Goal: Task Accomplishment & Management: Manage account settings

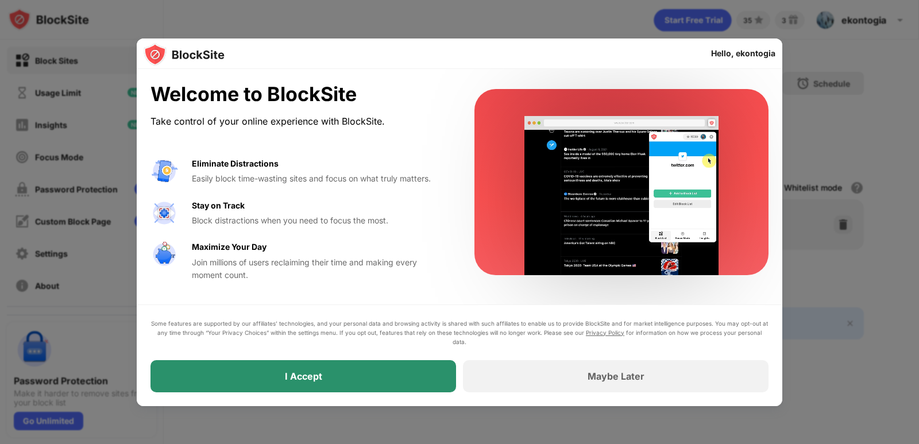
click at [390, 373] on div "I Accept" at bounding box center [304, 376] width 306 height 32
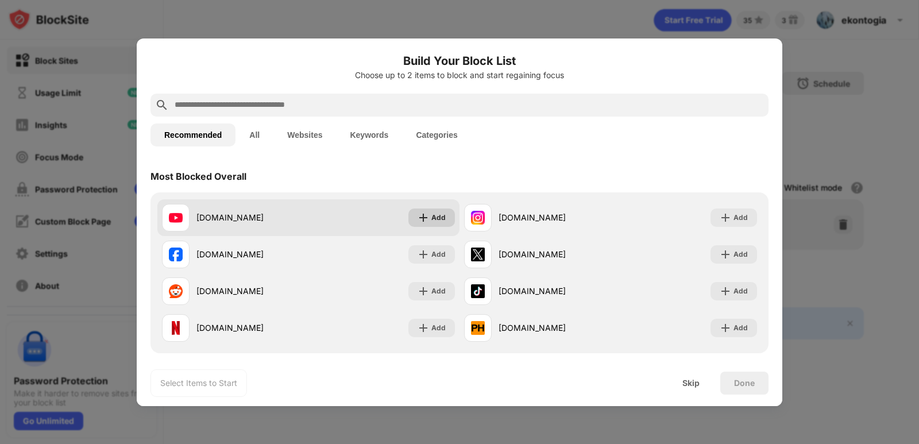
click at [433, 215] on div "Add" at bounding box center [438, 217] width 14 height 11
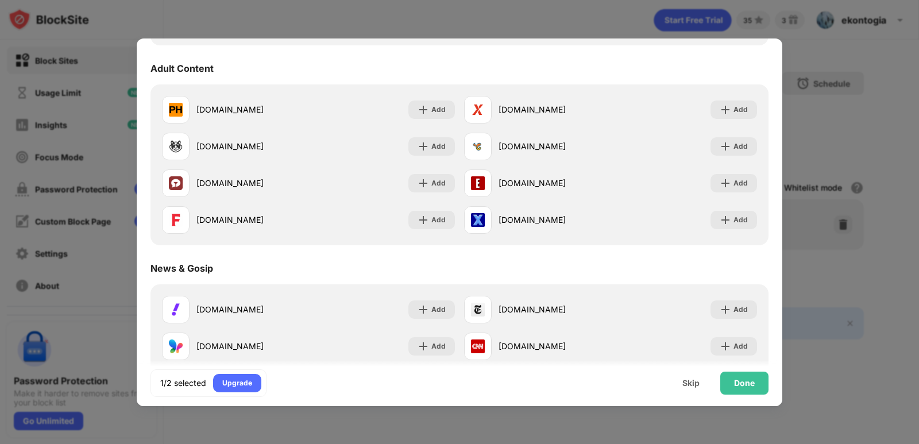
scroll to position [575, 0]
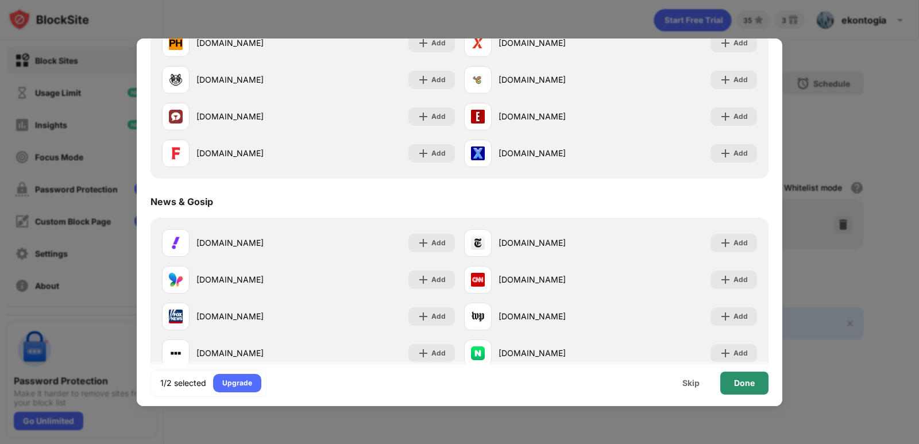
click at [743, 388] on div "Done" at bounding box center [744, 383] width 48 height 23
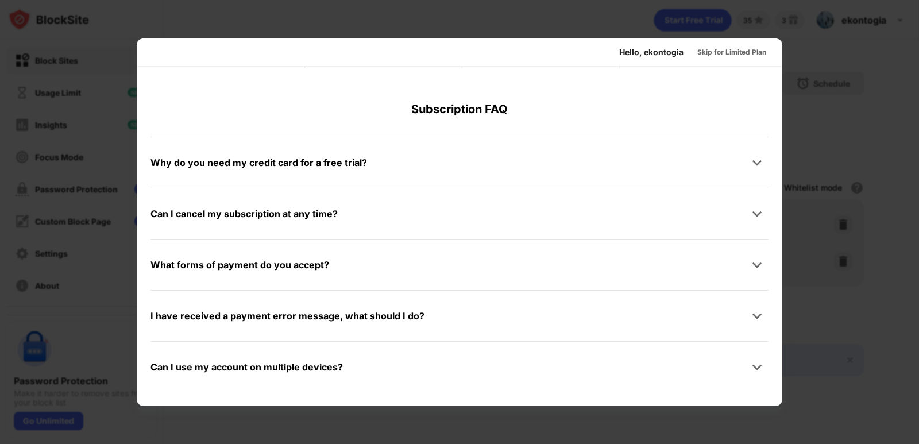
scroll to position [0, 0]
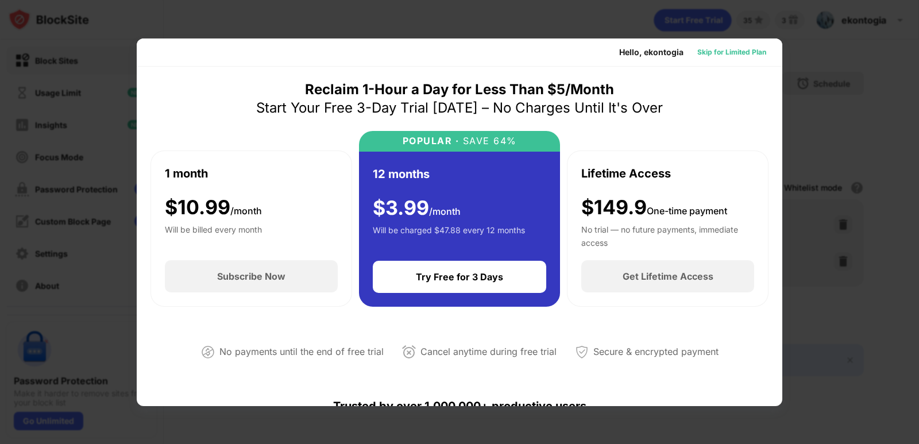
click at [729, 52] on div "Skip for Limited Plan" at bounding box center [731, 52] width 69 height 11
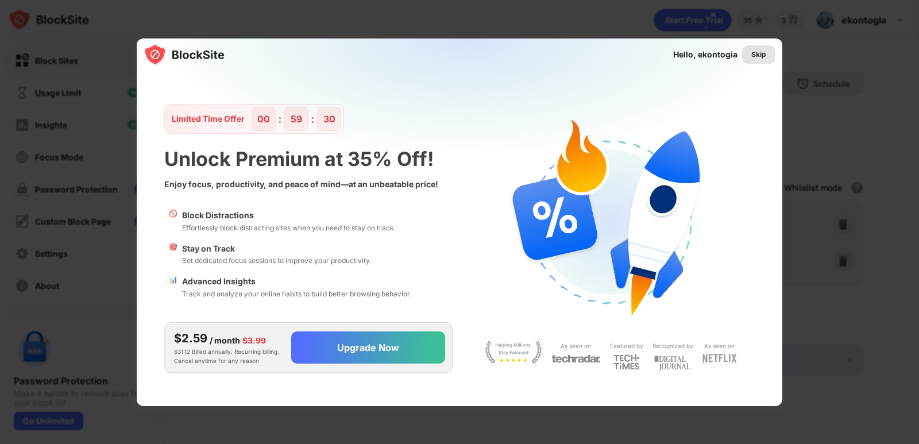
click at [756, 52] on div "Skip" at bounding box center [758, 54] width 15 height 11
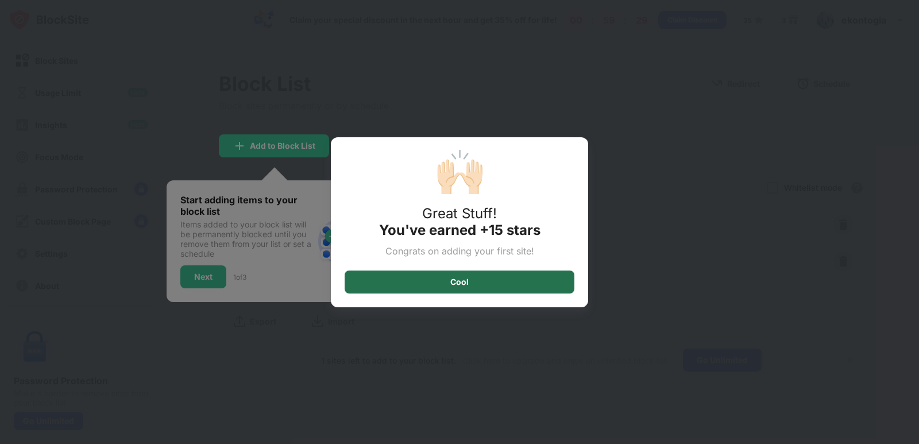
click at [480, 282] on div "Cool" at bounding box center [460, 282] width 230 height 23
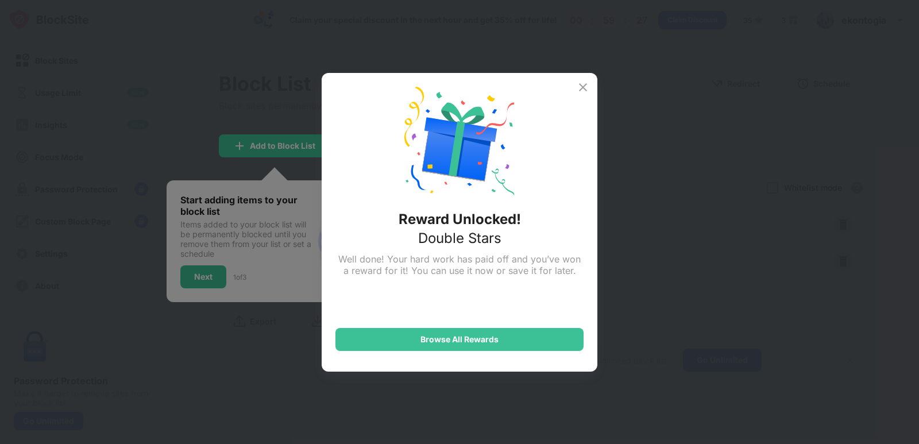
click at [581, 92] on img at bounding box center [583, 87] width 14 height 14
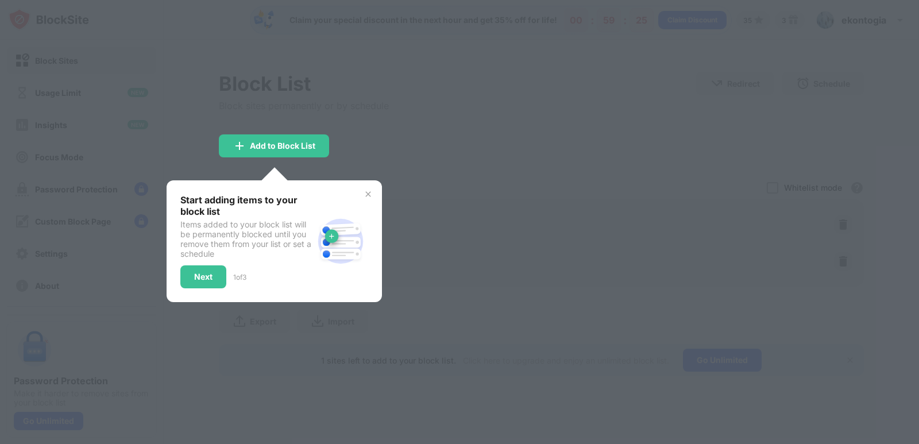
click at [369, 190] on img at bounding box center [368, 194] width 9 height 9
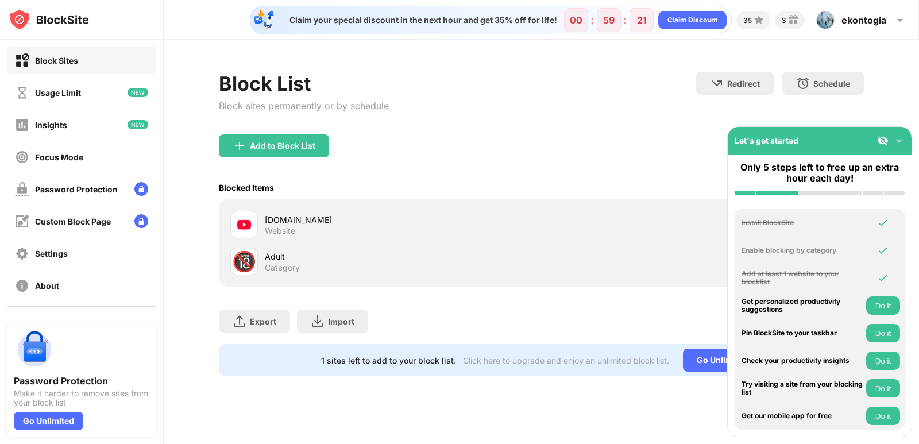
click at [45, 22] on img at bounding box center [48, 19] width 81 height 23
click at [82, 252] on div "Settings" at bounding box center [81, 254] width 149 height 28
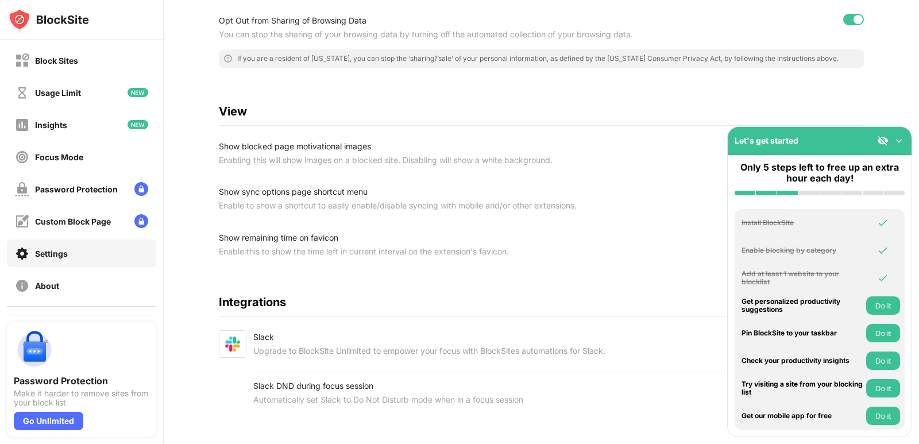
scroll to position [322, 0]
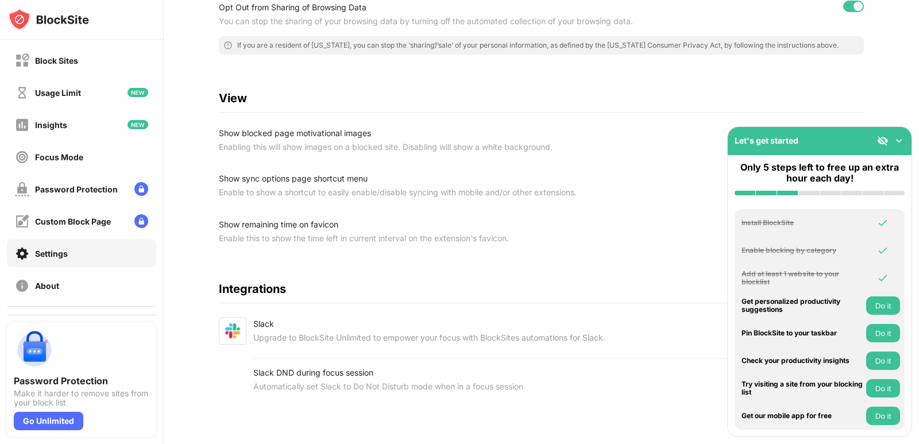
click at [321, 127] on div "Show blocked page motivational images" at bounding box center [445, 133] width 452 height 14
click at [329, 173] on div "Show sync options page shortcut menu" at bounding box center [445, 179] width 452 height 14
click at [900, 141] on img at bounding box center [898, 140] width 11 height 11
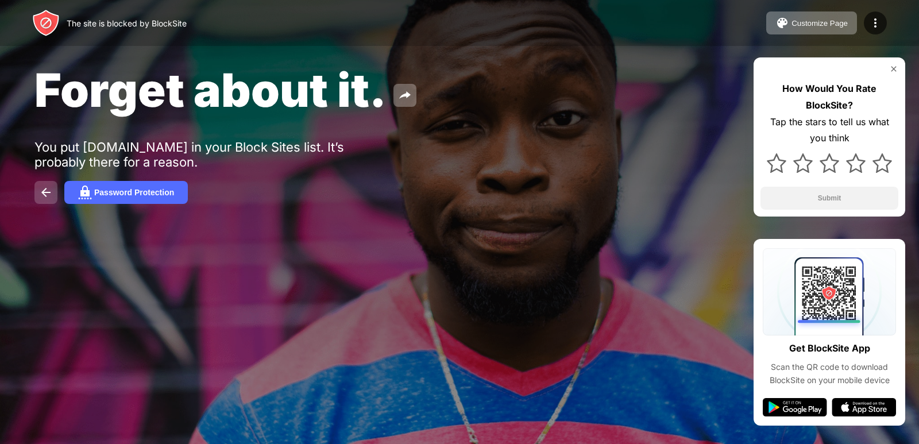
click at [48, 197] on img at bounding box center [46, 193] width 14 height 14
click at [835, 22] on div "Customize Page" at bounding box center [820, 23] width 56 height 9
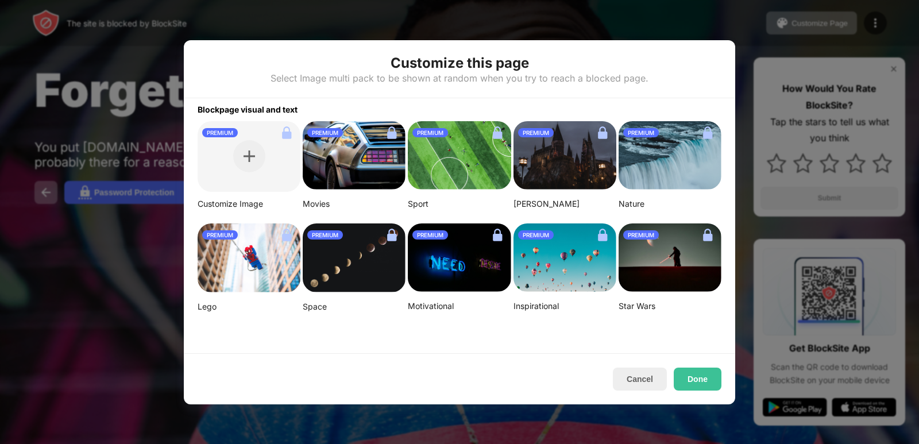
click at [365, 175] on img at bounding box center [354, 155] width 103 height 69
click at [140, 364] on div at bounding box center [459, 222] width 919 height 444
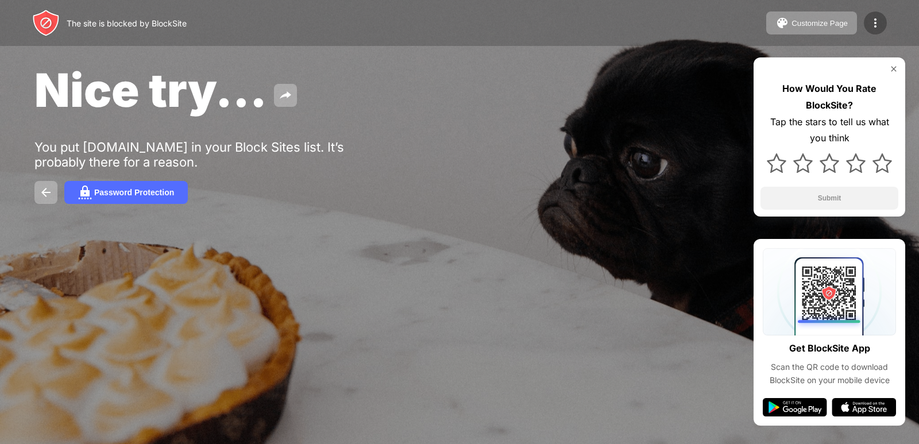
click at [875, 27] on img at bounding box center [876, 23] width 14 height 14
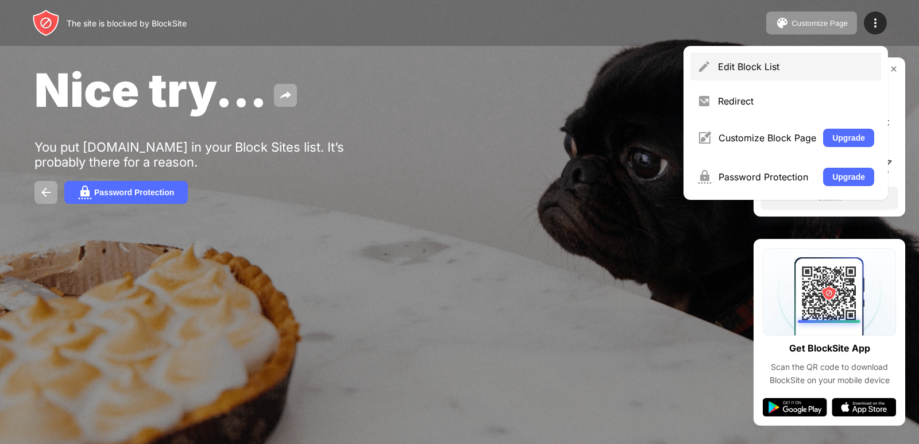
click at [796, 76] on div "Edit Block List" at bounding box center [786, 67] width 191 height 28
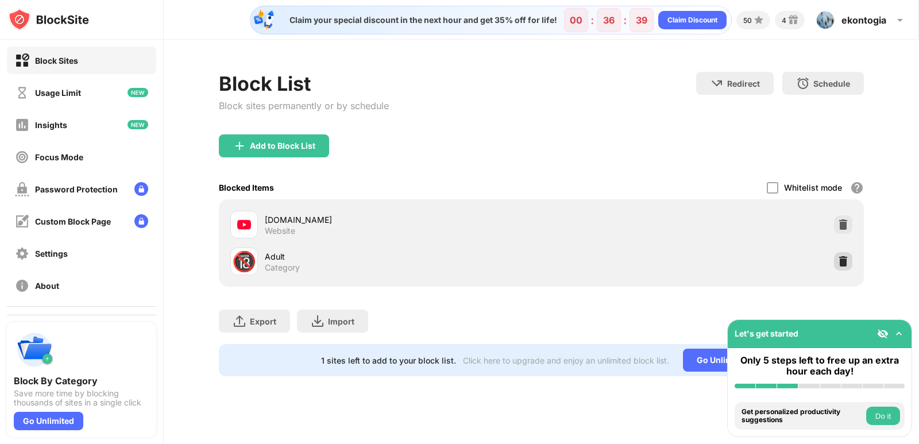
click at [838, 267] on img at bounding box center [843, 261] width 11 height 11
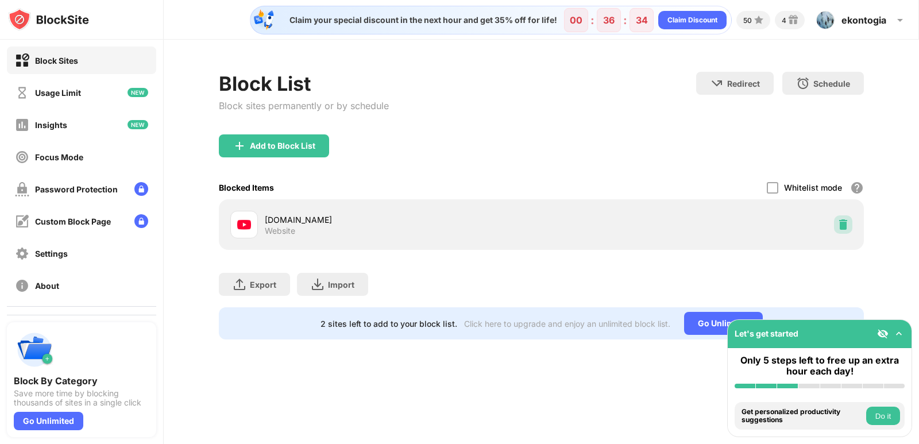
click at [846, 230] on img at bounding box center [843, 224] width 11 height 11
